Goal: Navigation & Orientation: Find specific page/section

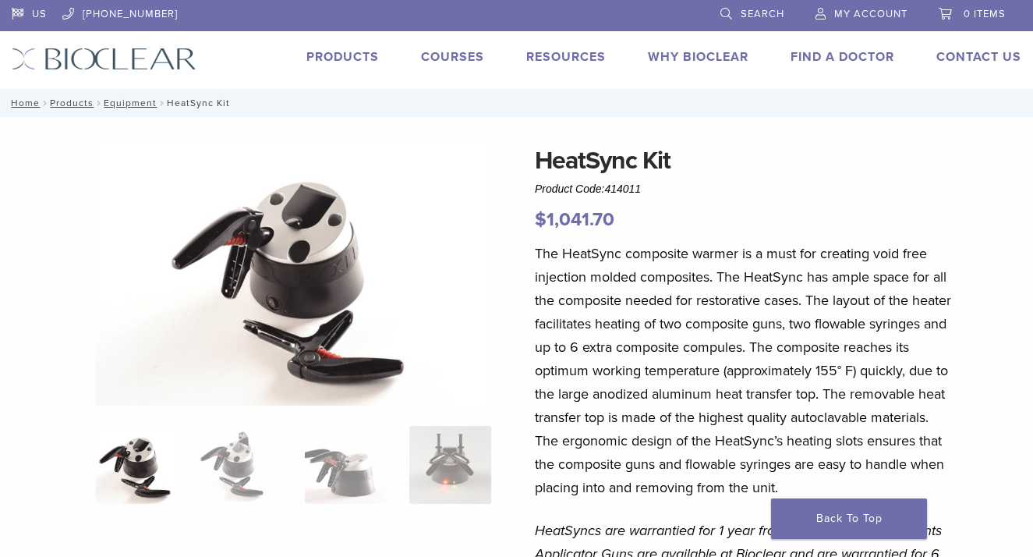
click at [353, 55] on link "Products" at bounding box center [343, 57] width 73 height 16
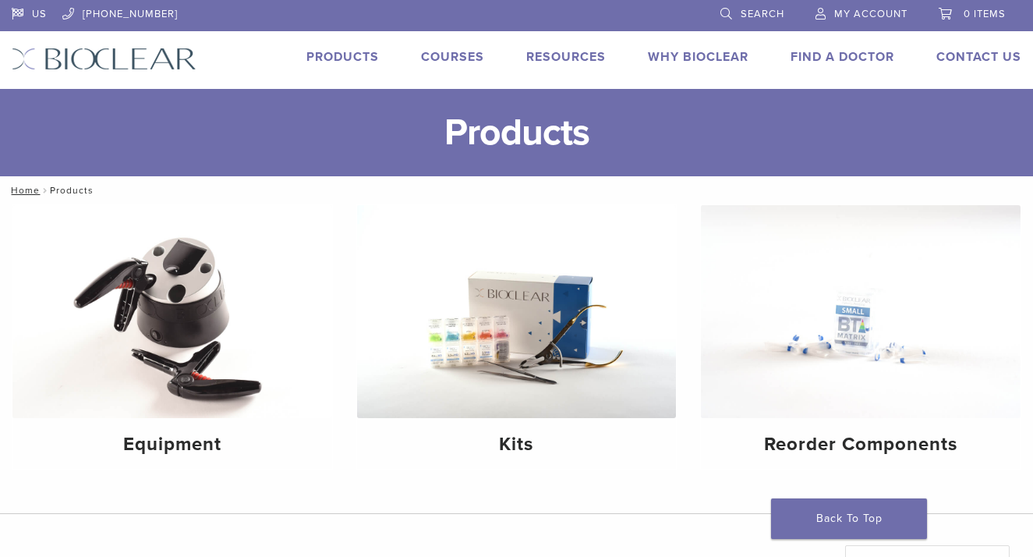
click at [353, 55] on link "Products" at bounding box center [343, 57] width 73 height 16
click at [161, 62] on img at bounding box center [104, 59] width 185 height 23
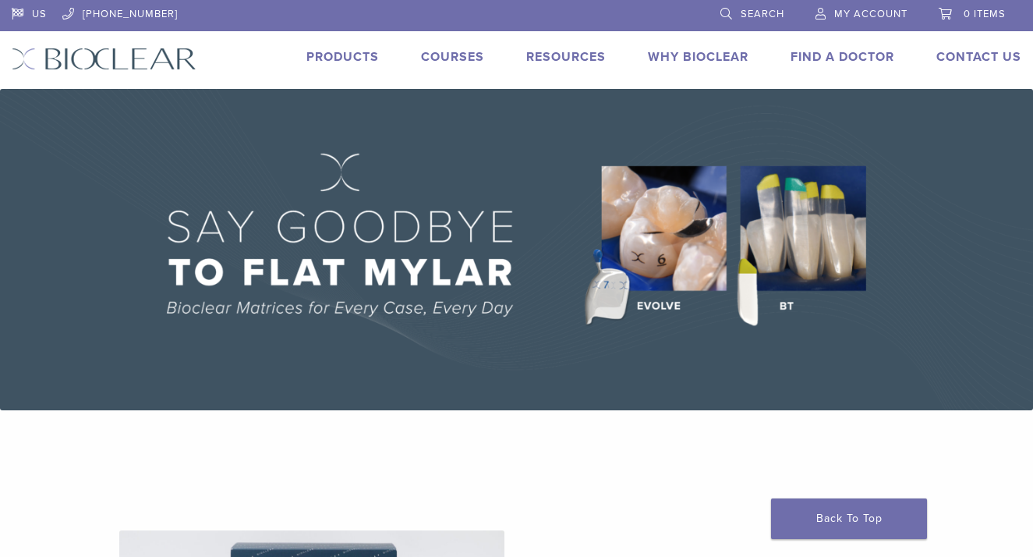
click at [344, 52] on link "Products" at bounding box center [343, 57] width 73 height 16
